Goal: Find specific page/section: Find specific page/section

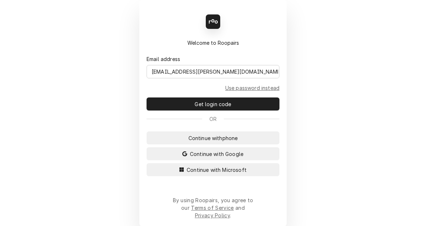
type input "[EMAIL_ADDRESS][PERSON_NAME][DOMAIN_NAME]"
click at [147, 163] on button "Continue with Microsoft" at bounding box center [213, 169] width 133 height 13
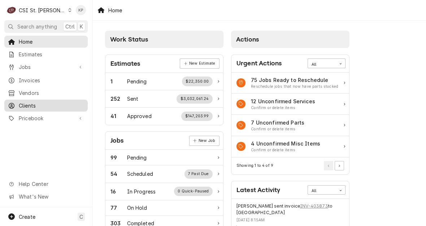
click at [34, 102] on span "Clients" at bounding box center [51, 106] width 65 height 8
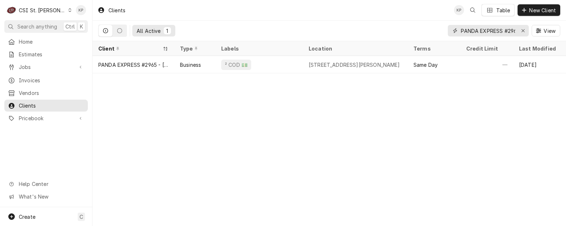
click at [426, 30] on icon "Erase input" at bounding box center [523, 30] width 4 height 5
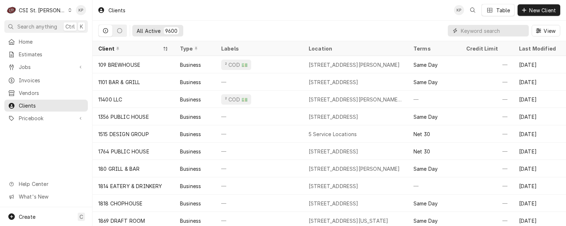
paste input "Sunny Street Cafe Wentzville"
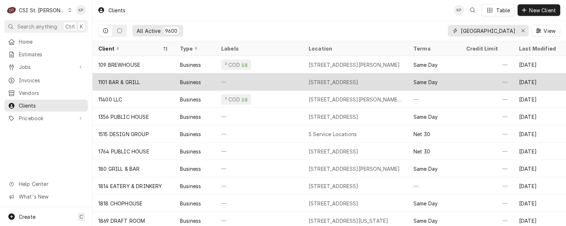
scroll to position [0, 18]
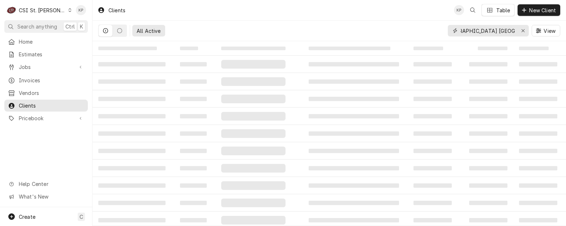
type input "Sunny Street Cafe Wentzville"
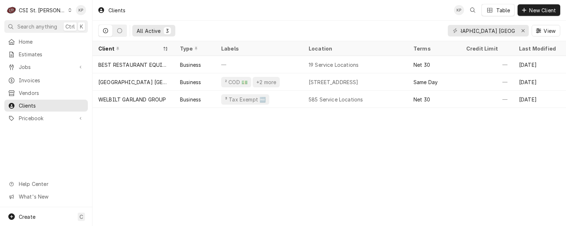
scroll to position [0, 0]
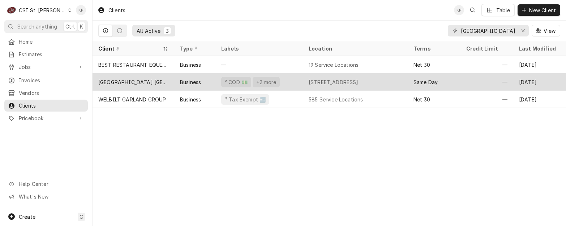
click at [145, 80] on div "Sunny Street Cafe Wentzville" at bounding box center [133, 82] width 70 height 8
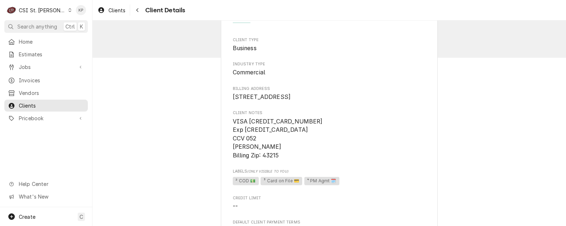
scroll to position [36, 0]
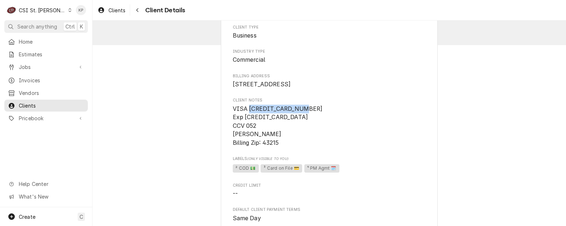
drag, startPoint x: 246, startPoint y: 118, endPoint x: 303, endPoint y: 116, distance: 56.7
click at [303, 116] on span "VISA 4034910081396998 Exp 04/26 CCV 052 Lindsay Hammer Billing Zip: 43215" at bounding box center [329, 126] width 193 height 43
drag, startPoint x: 303, startPoint y: 116, endPoint x: 290, endPoint y: 118, distance: 13.6
copy span "4034910081396998"
click at [320, 75] on span "Billing Address" at bounding box center [329, 76] width 193 height 6
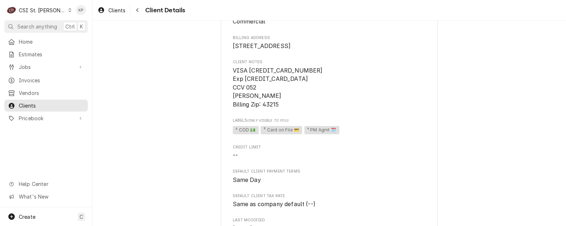
scroll to position [0, 0]
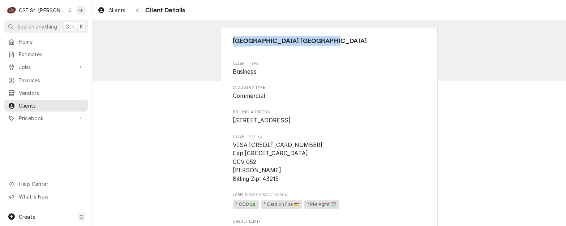
drag, startPoint x: 329, startPoint y: 40, endPoint x: 227, endPoint y: 44, distance: 102.6
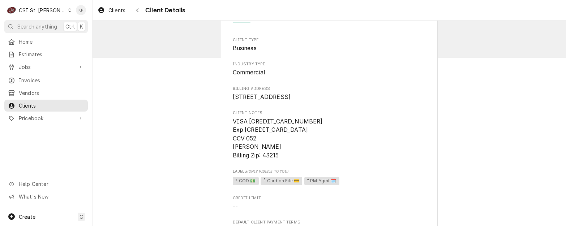
scroll to position [36, 0]
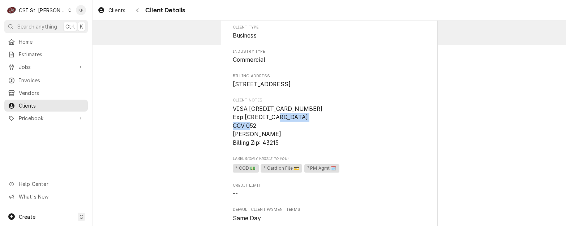
drag, startPoint x: 281, startPoint y: 142, endPoint x: 229, endPoint y: 144, distance: 52.0
copy span "Lindsay Hammer"
click at [319, 103] on span "Client Notes" at bounding box center [329, 101] width 193 height 6
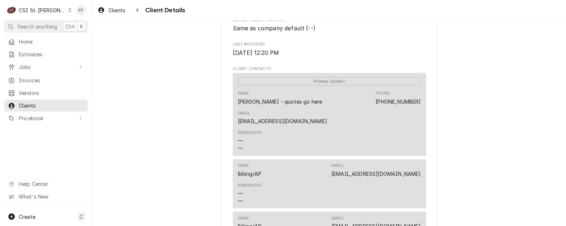
scroll to position [253, 0]
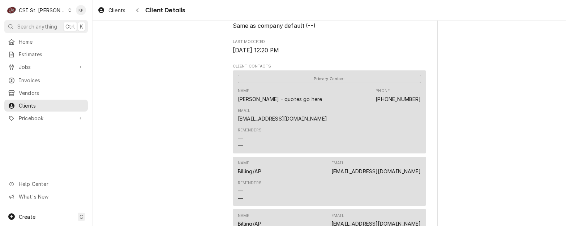
click at [462, 150] on div "Sunny Street Cafe Wentzville Client Type Business Industry Type Commercial Bill…" at bounding box center [328, 137] width 473 height 738
drag, startPoint x: 340, startPoint y: 159, endPoint x: 417, endPoint y: 159, distance: 77.7
click at [417, 159] on div "Name Billing/AP Email lhammer@sunnystreetcafe.com" at bounding box center [329, 168] width 183 height 20
copy link "lhammer@sunnystreetcafe.com"
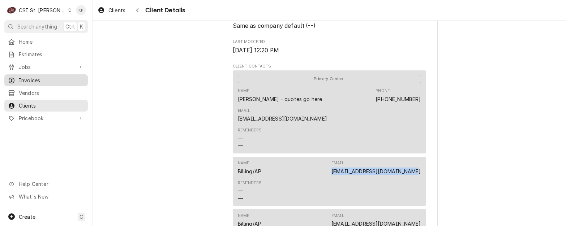
click at [35, 78] on span "Invoices" at bounding box center [51, 81] width 65 height 8
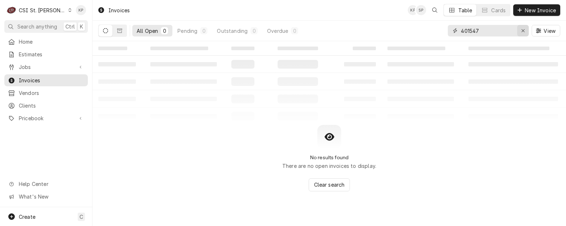
click at [523, 30] on icon "Erase input" at bounding box center [523, 30] width 4 height 5
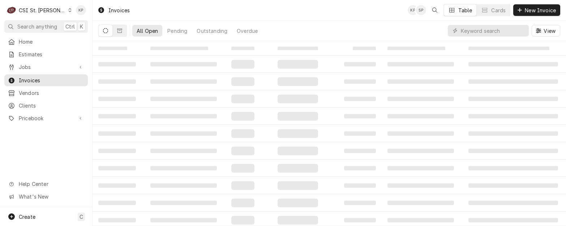
click at [525, 28] on div "Dynamic Content Wrapper" at bounding box center [488, 31] width 81 height 12
click at [486, 33] on input "Dynamic Content Wrapper" at bounding box center [493, 31] width 64 height 12
click at [484, 30] on input "Dynamic Content Wrapper" at bounding box center [493, 31] width 64 height 12
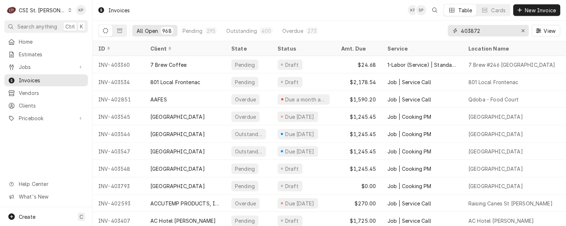
type input "403872"
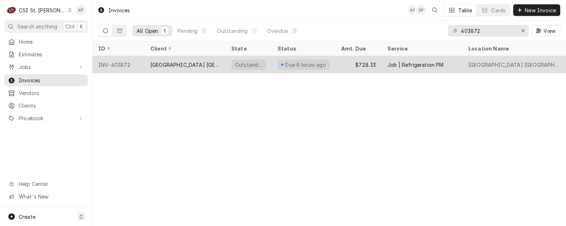
click at [110, 63] on div "INV-403872" at bounding box center [118, 64] width 52 height 17
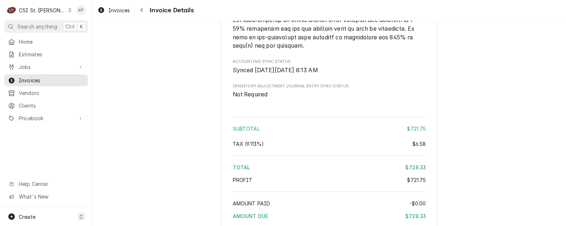
scroll to position [1226, 0]
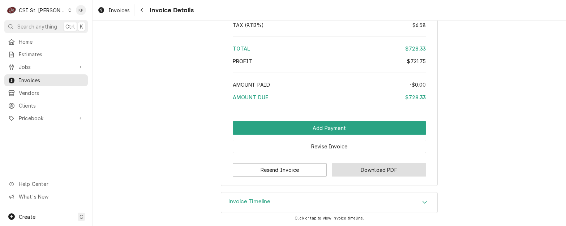
click at [339, 167] on button "Download PDF" at bounding box center [379, 169] width 94 height 13
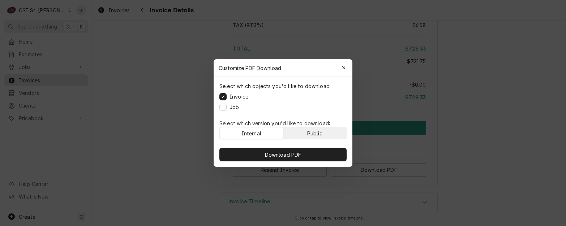
click at [317, 133] on div "Public" at bounding box center [314, 134] width 15 height 8
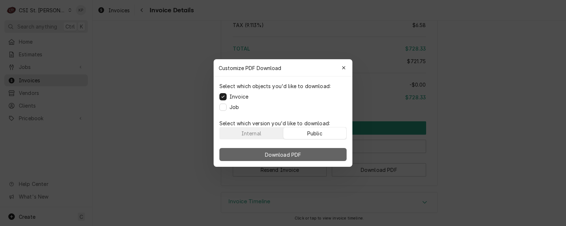
click at [324, 152] on button "Download PDF" at bounding box center [282, 154] width 127 height 13
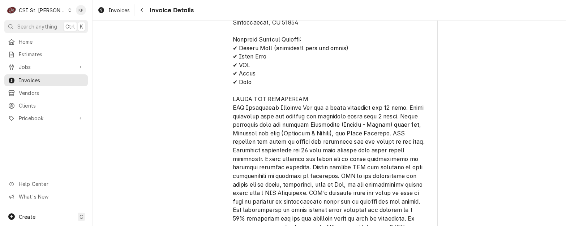
scroll to position [865, 0]
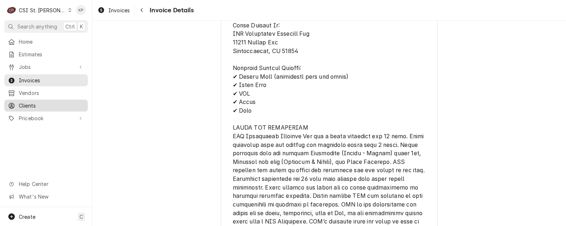
click at [31, 102] on span "Clients" at bounding box center [51, 106] width 65 height 8
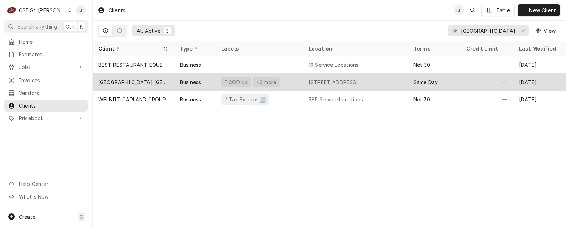
click at [159, 82] on div "Sunny Street Cafe Wentzville" at bounding box center [133, 82] width 70 height 8
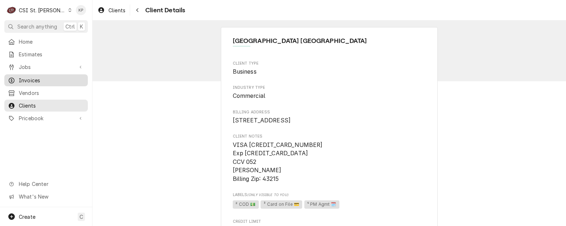
click at [25, 77] on span "Invoices" at bounding box center [51, 81] width 65 height 8
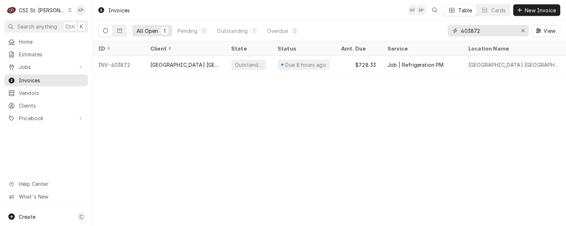
click at [483, 30] on input "403872" at bounding box center [488, 31] width 54 height 12
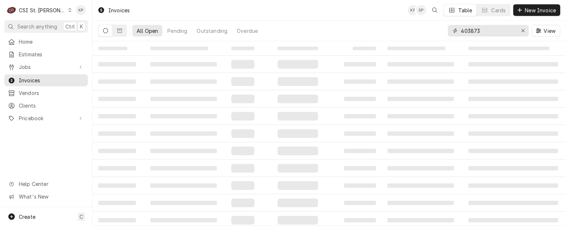
type input "403873"
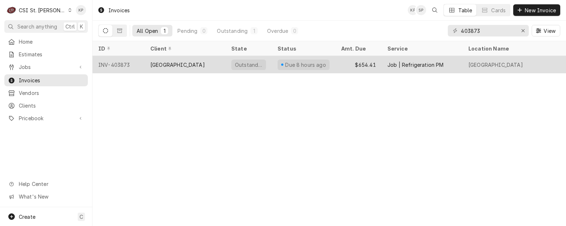
click at [122, 63] on div "INV-403873" at bounding box center [118, 64] width 52 height 17
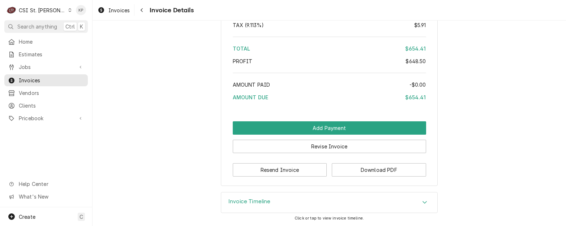
scroll to position [1234, 0]
click at [353, 164] on button "Download PDF" at bounding box center [379, 169] width 94 height 13
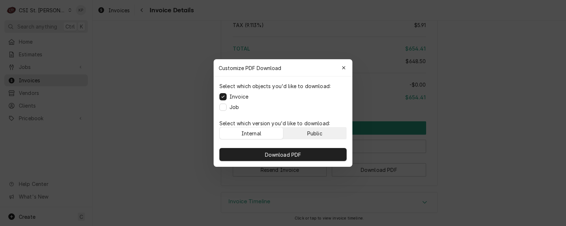
click at [325, 134] on button "Public" at bounding box center [314, 134] width 63 height 12
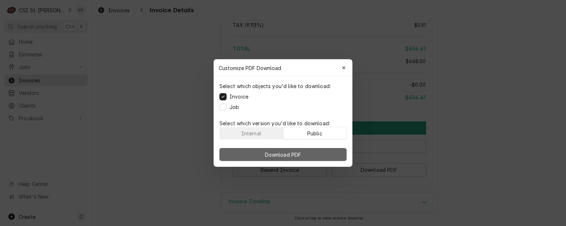
click at [321, 154] on button "Download PDF" at bounding box center [282, 154] width 127 height 13
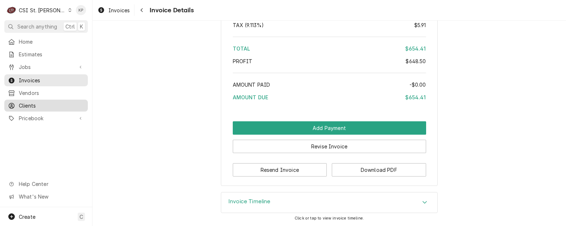
click at [27, 106] on div "Clients" at bounding box center [46, 105] width 81 height 9
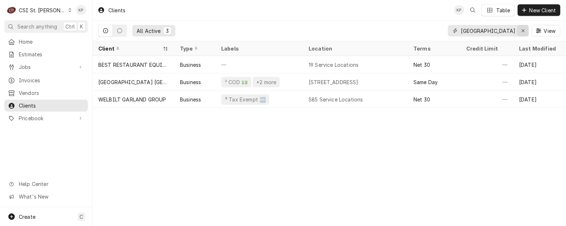
drag, startPoint x: 506, startPoint y: 33, endPoint x: 517, endPoint y: 32, distance: 10.2
click at [517, 32] on div "Sunny Street Cafe Wentzville" at bounding box center [488, 31] width 81 height 12
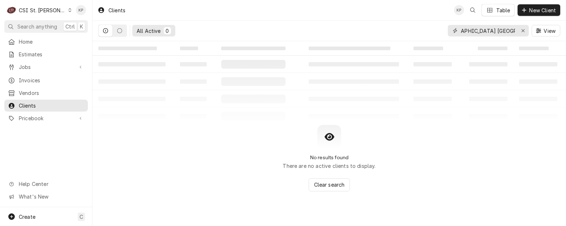
scroll to position [0, 23]
type input "Sunny Street Cafe WILDWOODtzville"
click at [523, 30] on icon "Erase input" at bounding box center [522, 30] width 3 height 3
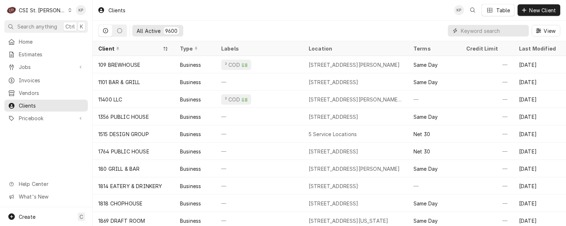
click at [466, 30] on input "Dynamic Content Wrapper" at bounding box center [493, 31] width 64 height 12
paste input "[GEOGRAPHIC_DATA]"
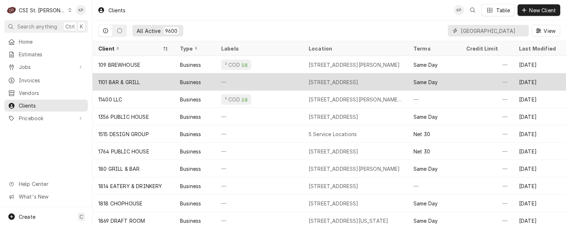
scroll to position [0, 32]
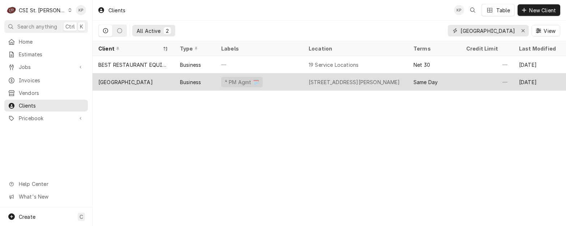
type input "[GEOGRAPHIC_DATA]"
click at [113, 79] on div "[GEOGRAPHIC_DATA]" at bounding box center [125, 82] width 55 height 8
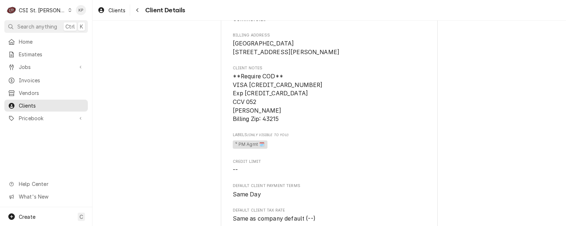
scroll to position [69, 0]
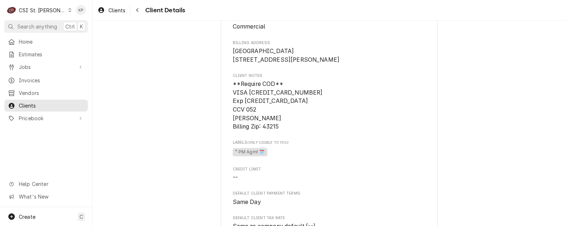
drag, startPoint x: 303, startPoint y: 115, endPoint x: 294, endPoint y: 103, distance: 15.0
click at [303, 114] on span "**Require COD** VISA [CREDIT_CARD_NUMBER] Exp [CREDIT_CARD_DATA] CCV 052 [PERSO…" at bounding box center [329, 105] width 193 height 51
drag, startPoint x: 247, startPoint y: 101, endPoint x: 301, endPoint y: 102, distance: 54.2
click at [301, 102] on span "**Require COD** VISA [CREDIT_CARD_NUMBER] Exp [CREDIT_CARD_DATA] CCV 052 [PERSO…" at bounding box center [329, 105] width 193 height 51
drag, startPoint x: 301, startPoint y: 102, endPoint x: 276, endPoint y: 104, distance: 25.4
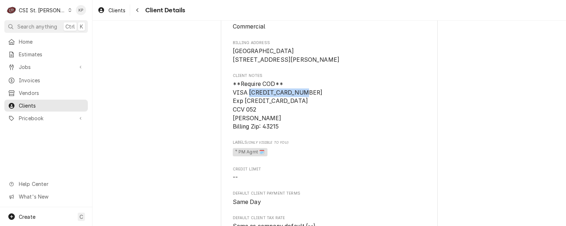
copy span "[CREDIT_CARD_NUMBER]"
drag, startPoint x: 318, startPoint y: 180, endPoint x: 328, endPoint y: 174, distance: 11.6
click at [318, 172] on span "Credit Limit" at bounding box center [329, 170] width 193 height 6
click at [358, 113] on span "**Require COD** VISA 4034910081396998 Exp 04/26 CCV 052 Lindsay Hammer Billing …" at bounding box center [329, 105] width 193 height 51
drag, startPoint x: 229, startPoint y: 127, endPoint x: 275, endPoint y: 126, distance: 45.2
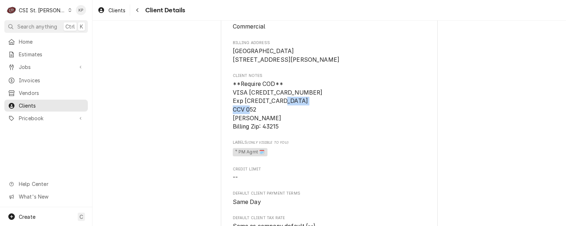
click at [276, 127] on span "**Require COD** VISA 4034910081396998 Exp 04/26 CCV 052 Lindsay Hammer Billing …" at bounding box center [278, 105] width 90 height 49
drag, startPoint x: 277, startPoint y: 127, endPoint x: 228, endPoint y: 128, distance: 48.4
drag, startPoint x: 228, startPoint y: 128, endPoint x: 239, endPoint y: 128, distance: 10.5
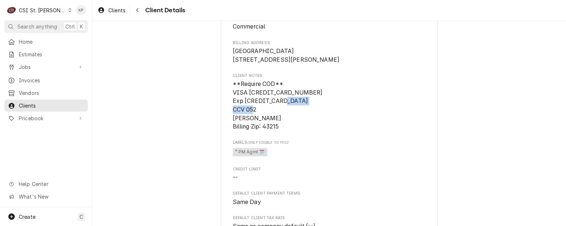
copy span "Lindsay Hammer"
click at [34, 78] on span "Invoices" at bounding box center [51, 81] width 65 height 8
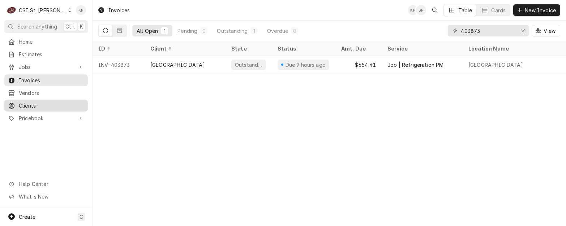
click at [33, 101] on div "Clients" at bounding box center [46, 105] width 81 height 9
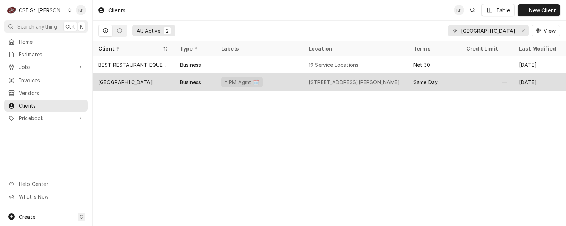
click at [128, 82] on div "[GEOGRAPHIC_DATA]" at bounding box center [125, 82] width 55 height 8
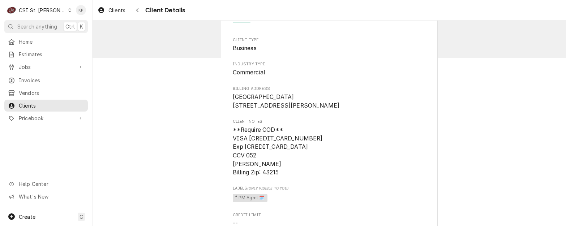
scroll to position [36, 0]
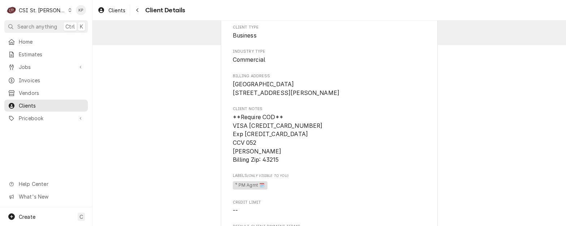
click at [69, 11] on icon "Dynamic Content Wrapper" at bounding box center [70, 10] width 3 height 4
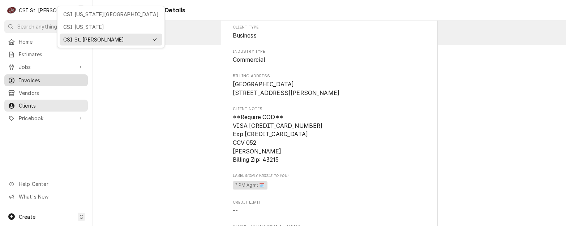
click at [26, 77] on html "C CSI St. Louis KP Search anything Ctrl K Home Estimates Jobs Jobs Job Series I…" at bounding box center [283, 113] width 566 height 226
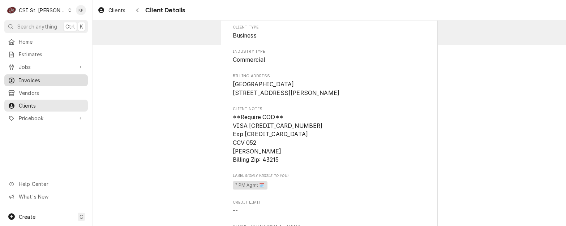
click at [33, 81] on span "Invoices" at bounding box center [51, 81] width 65 height 8
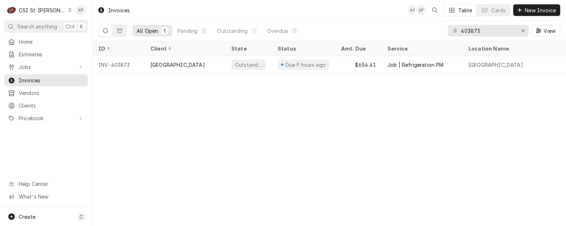
click at [68, 8] on div "Dynamic Content Wrapper" at bounding box center [70, 10] width 4 height 5
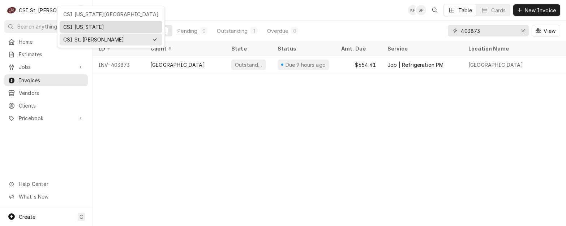
click at [65, 24] on div "CSI [US_STATE]" at bounding box center [110, 27] width 95 height 8
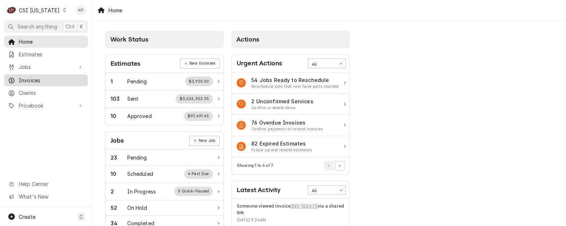
click at [32, 77] on span "Invoices" at bounding box center [51, 81] width 65 height 8
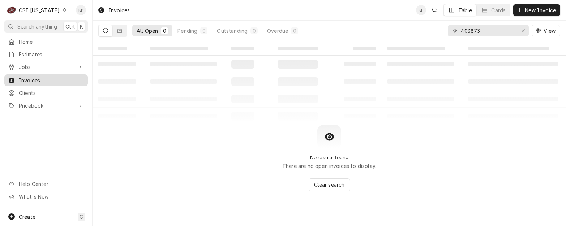
click at [33, 77] on span "Invoices" at bounding box center [51, 81] width 65 height 8
click at [522, 31] on icon "Erase input" at bounding box center [523, 30] width 4 height 5
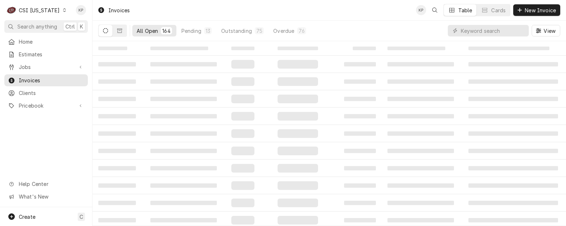
click at [459, 30] on div "Dynamic Content Wrapper" at bounding box center [488, 31] width 81 height 12
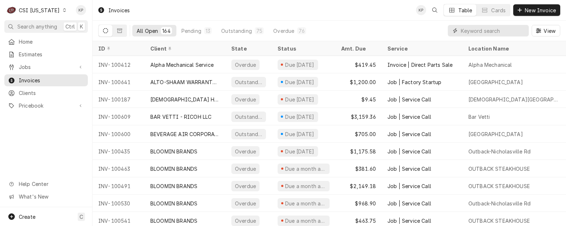
click at [472, 30] on input "Dynamic Content Wrapper" at bounding box center [493, 31] width 64 height 12
type input "100681"
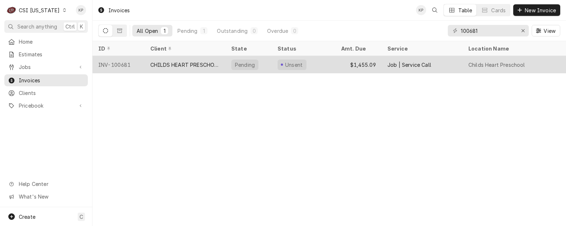
click at [121, 63] on div "INV-100681" at bounding box center [118, 64] width 52 height 17
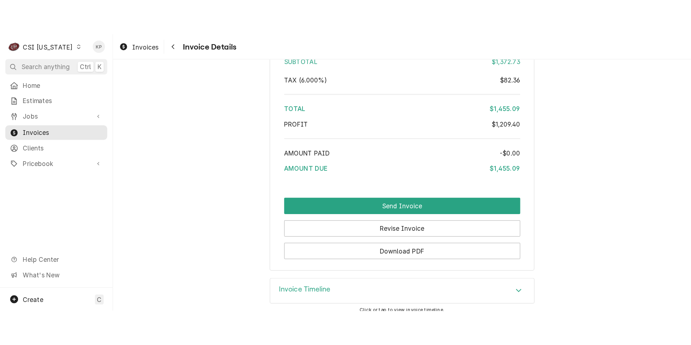
scroll to position [1872, 0]
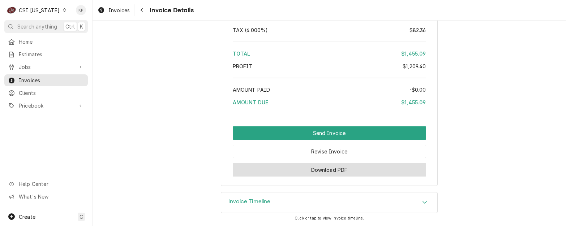
click at [319, 165] on button "Download PDF" at bounding box center [329, 169] width 193 height 13
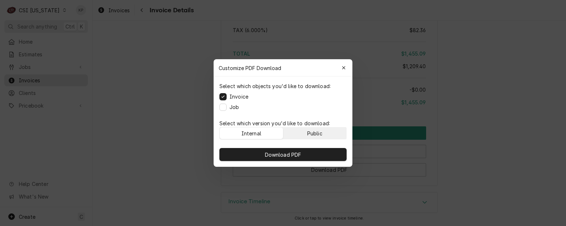
click at [310, 132] on div "Public" at bounding box center [314, 134] width 15 height 8
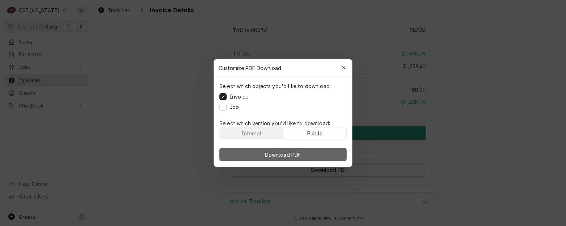
click at [316, 152] on button "Download PDF" at bounding box center [282, 154] width 127 height 13
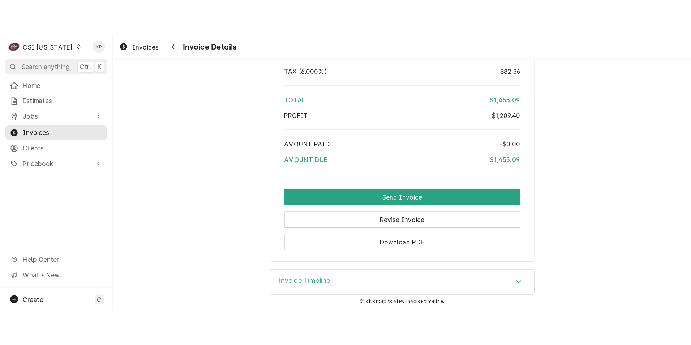
scroll to position [1754, 0]
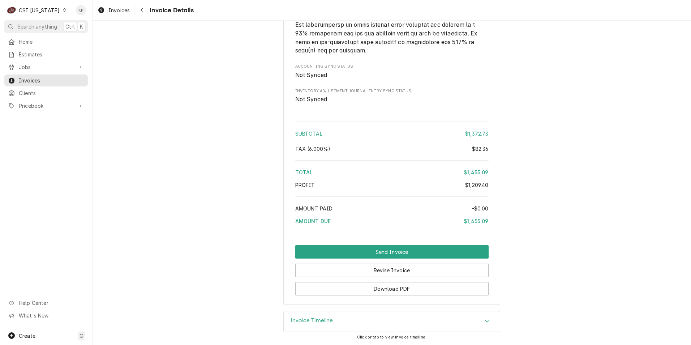
click at [63, 9] on icon "Dynamic Content Wrapper" at bounding box center [64, 10] width 3 height 4
click at [72, 14] on div "CSI Kansas City" at bounding box center [112, 14] width 95 height 8
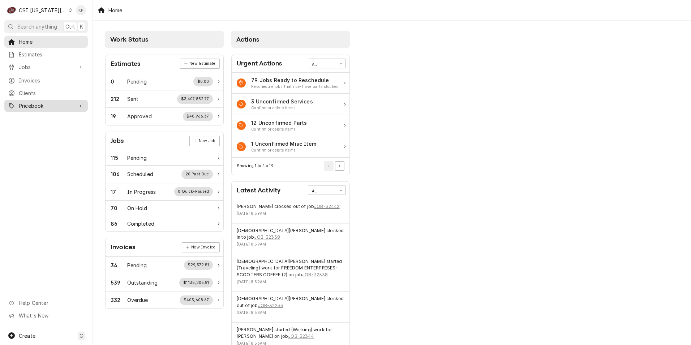
click at [35, 77] on span "Invoices" at bounding box center [51, 81] width 65 height 8
